Goal: Task Accomplishment & Management: Complete application form

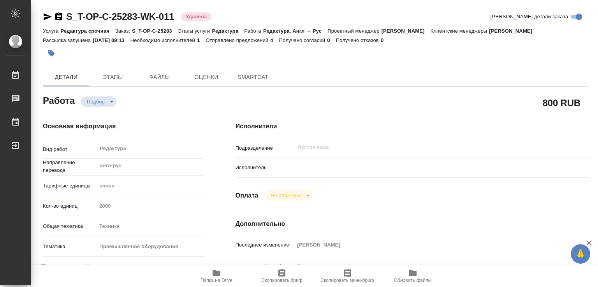
type textarea "x"
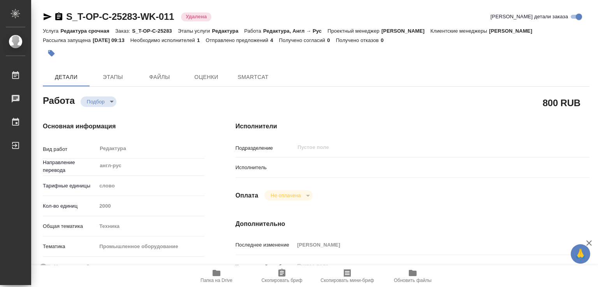
type textarea "x"
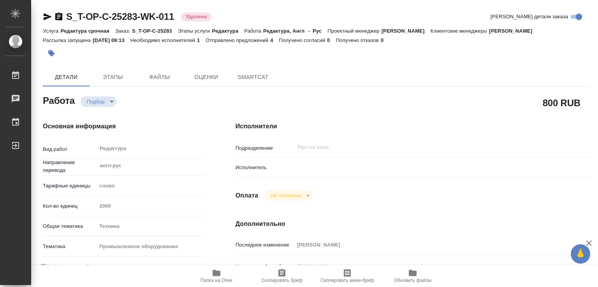
type textarea "x"
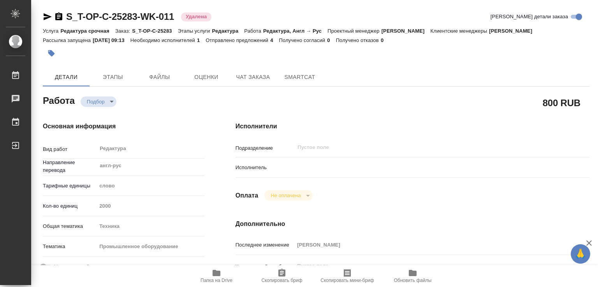
type textarea "x"
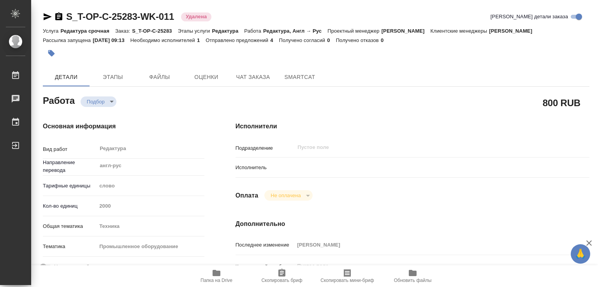
type textarea "x"
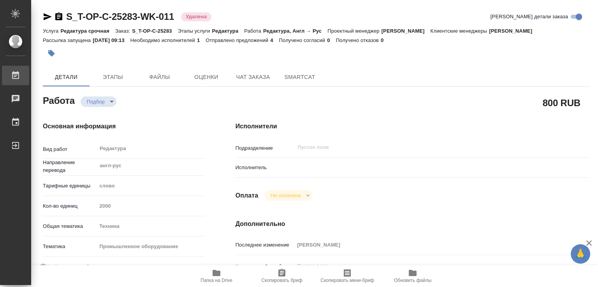
type textarea "x"
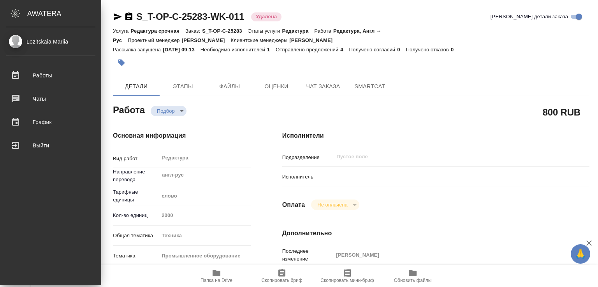
type textarea "x"
